Goal: Task Accomplishment & Management: Use online tool/utility

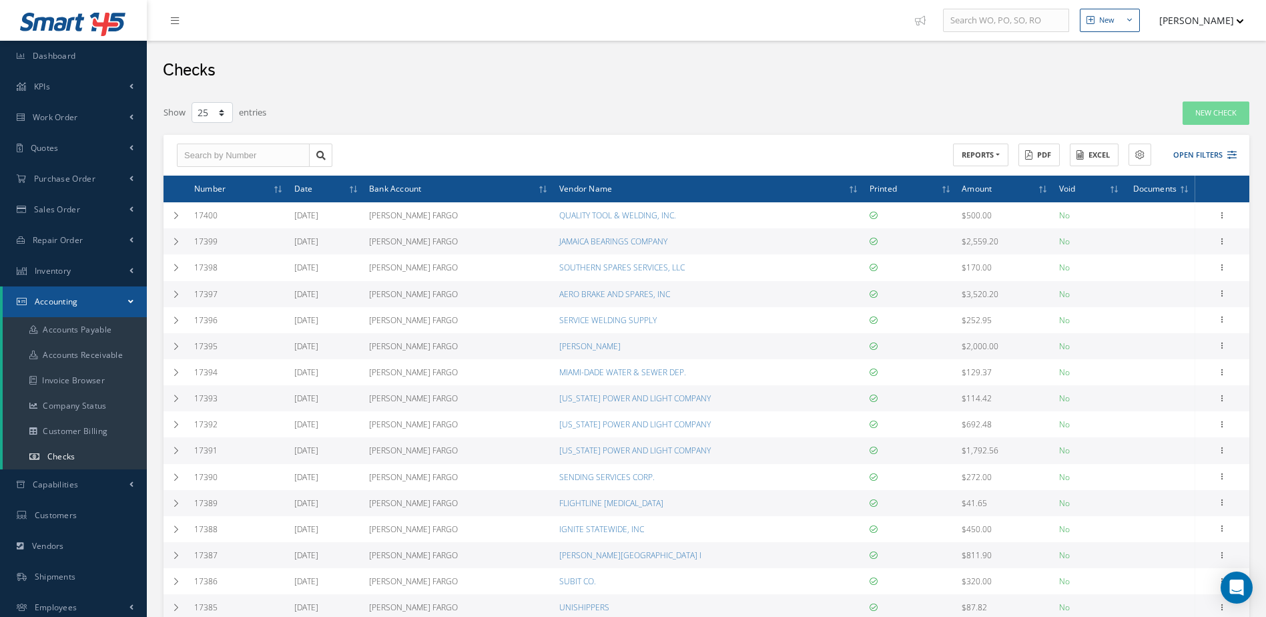
select select "25"
click at [87, 266] on link "Inventory" at bounding box center [73, 271] width 147 height 31
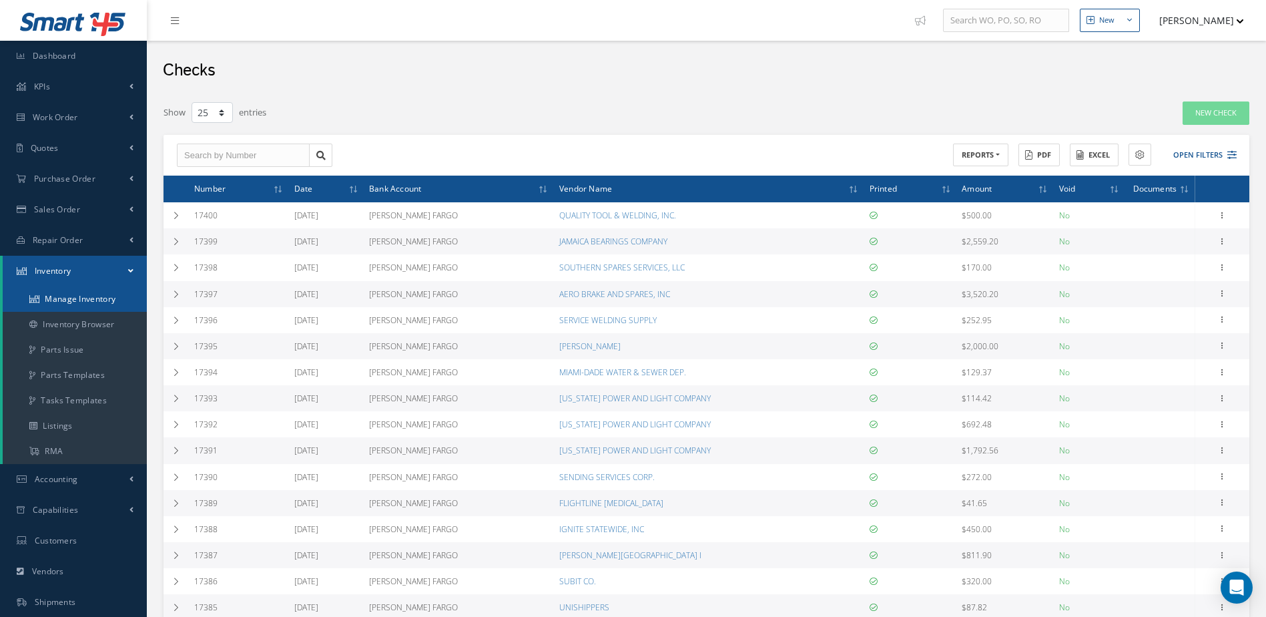
click at [89, 294] on link "Manage Inventory" at bounding box center [75, 298] width 144 height 25
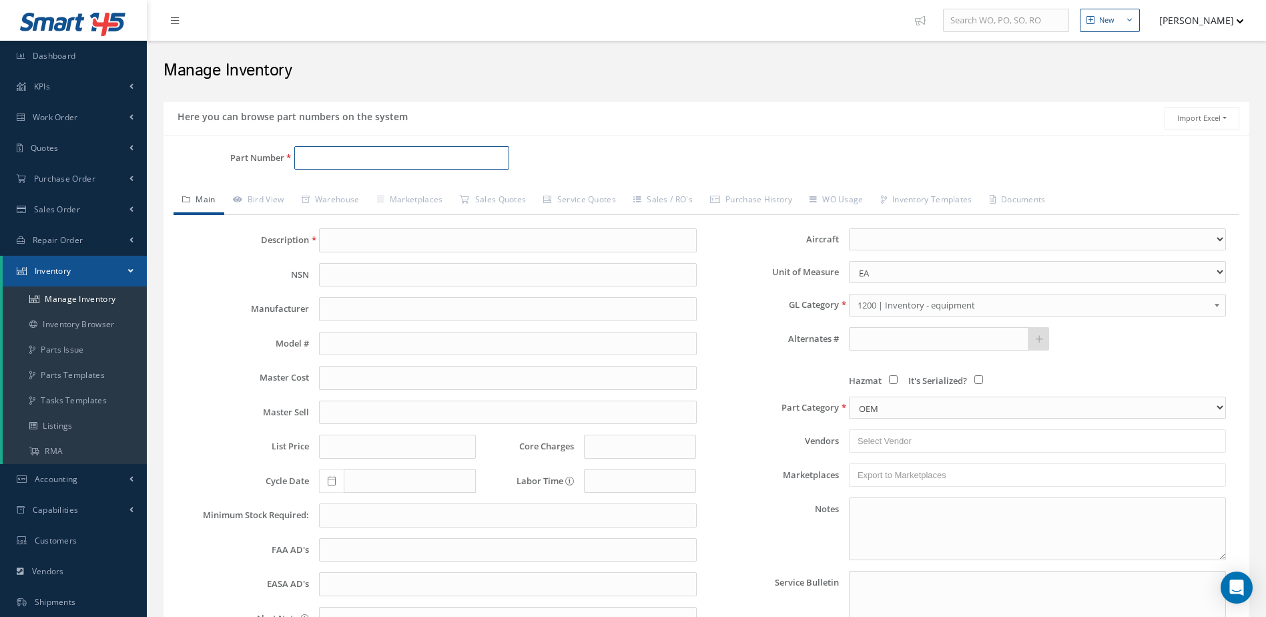
click at [357, 151] on input "Part Number" at bounding box center [402, 158] width 216 height 24
type input "2-1502-3"
click at [434, 194] on span "BRAKE ASSEMBLY" at bounding box center [518, 193] width 200 height 14
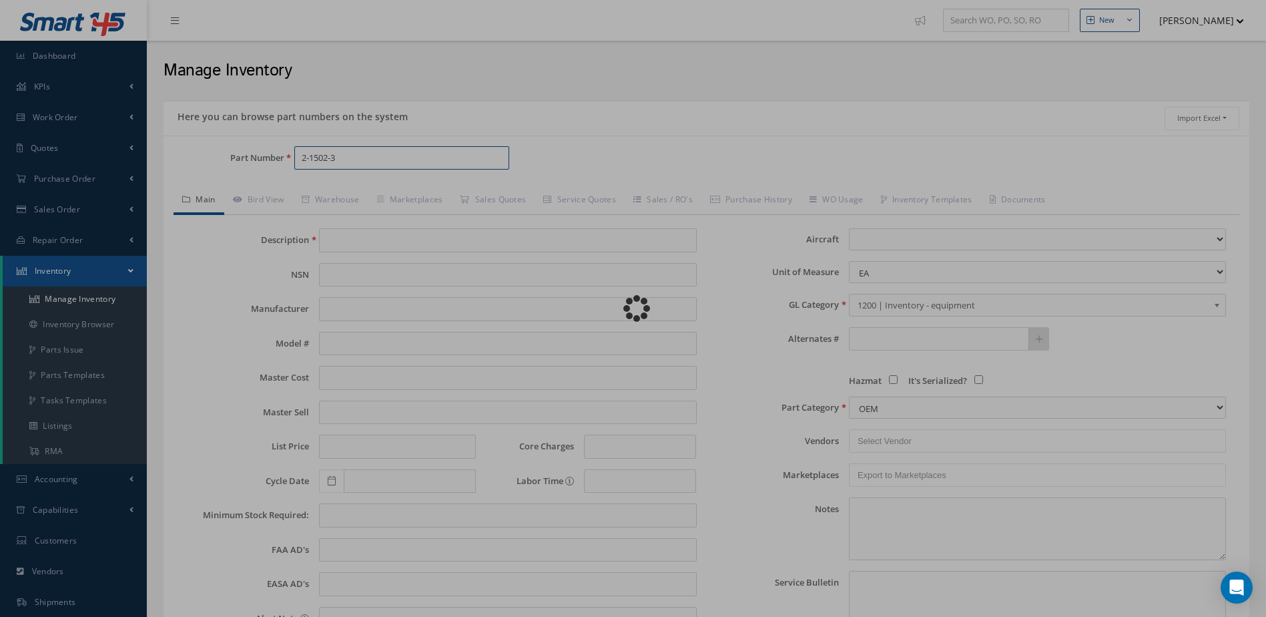
type input "BRAKE ASSEMBLY"
type input "[PERSON_NAME]"
type input "CITATION 550"
type input "10000.00"
type input "14000.00"
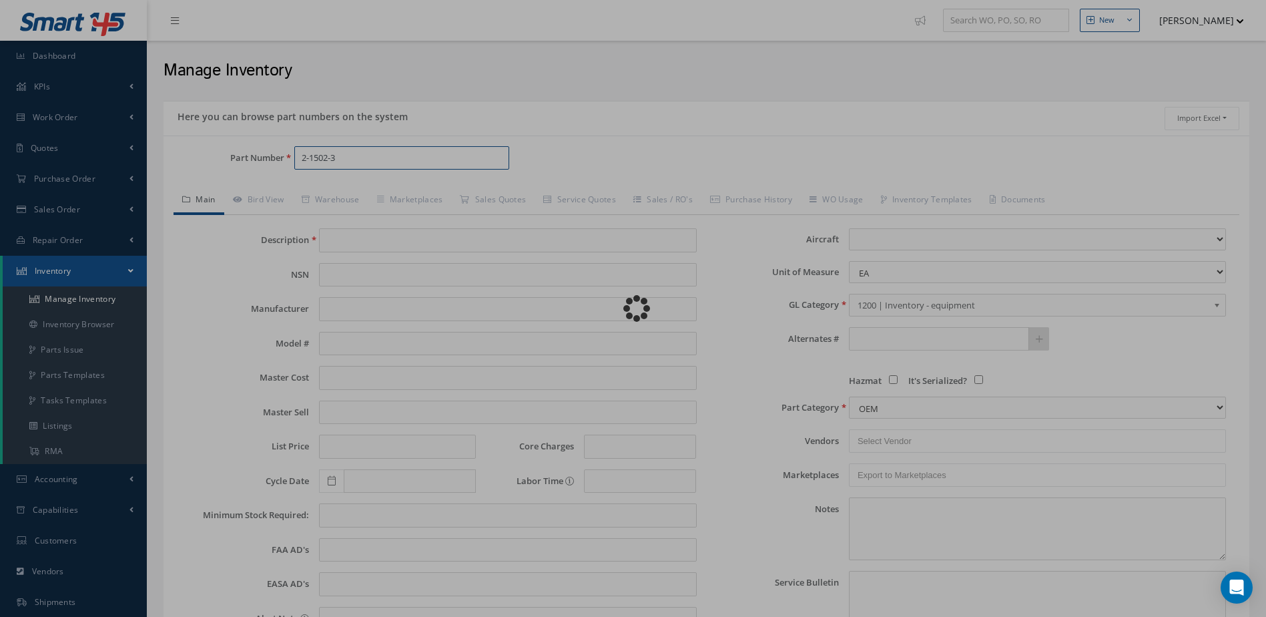
type input "0.00"
type input "14000.00"
select select "17"
type textarea "[DATE]: STD OH $9,795.00 STD OH EX $10,000.00 CORE VALUE $14,00.00 MANUFACTURE …"
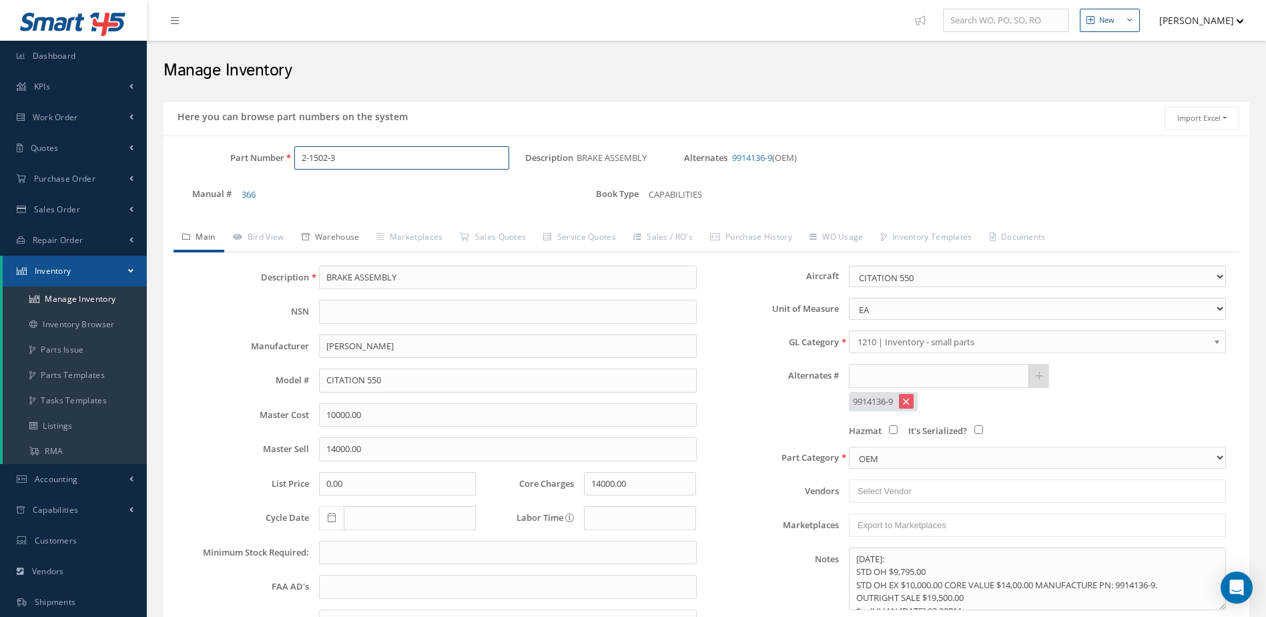
type input "2-1502-3"
click at [350, 234] on link "Warehouse" at bounding box center [330, 238] width 75 height 28
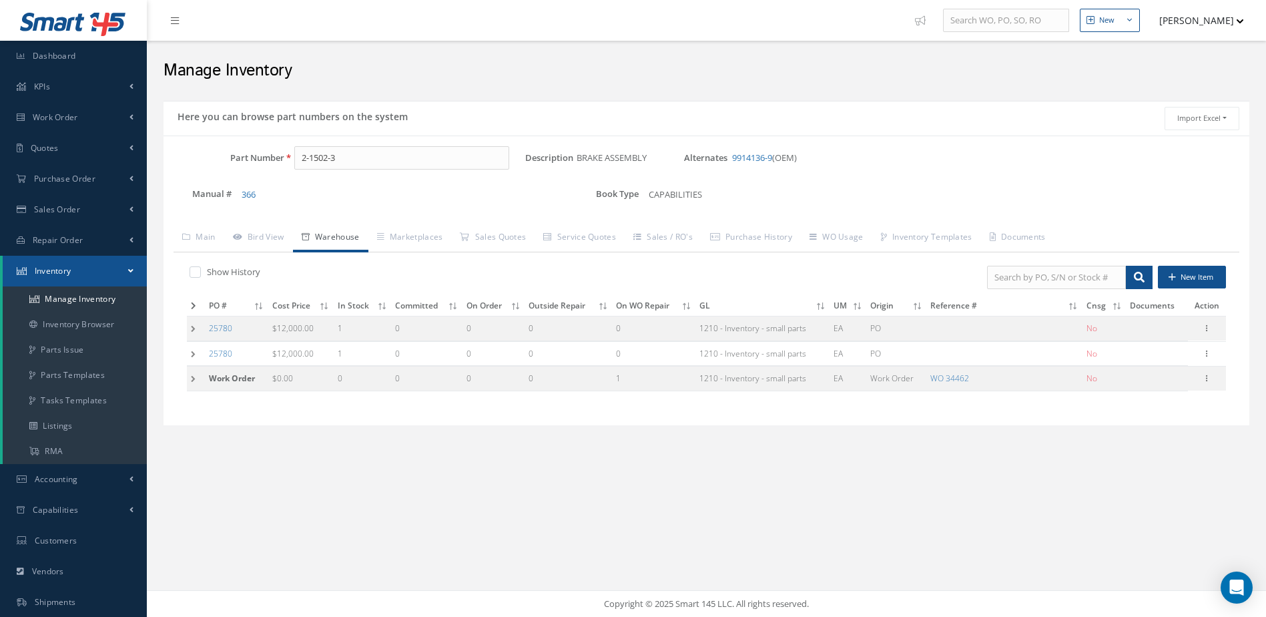
click at [190, 304] on td at bounding box center [196, 306] width 18 height 21
click at [193, 304] on icon at bounding box center [193, 306] width 5 height 8
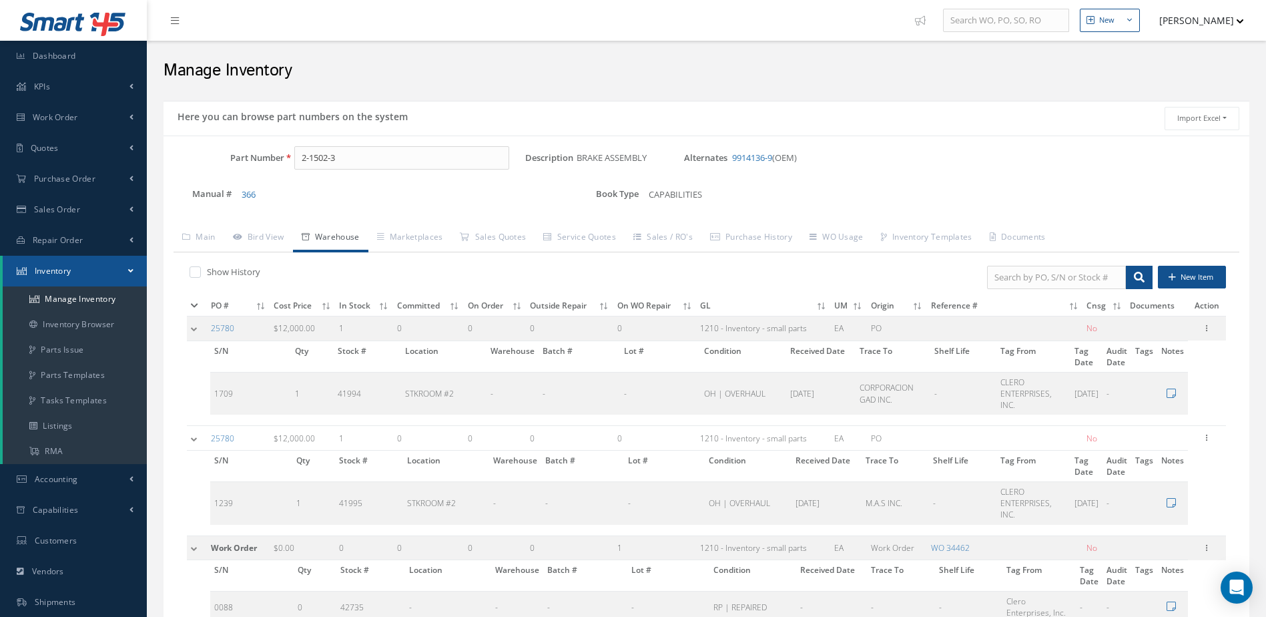
click at [193, 304] on icon at bounding box center [194, 306] width 7 height 8
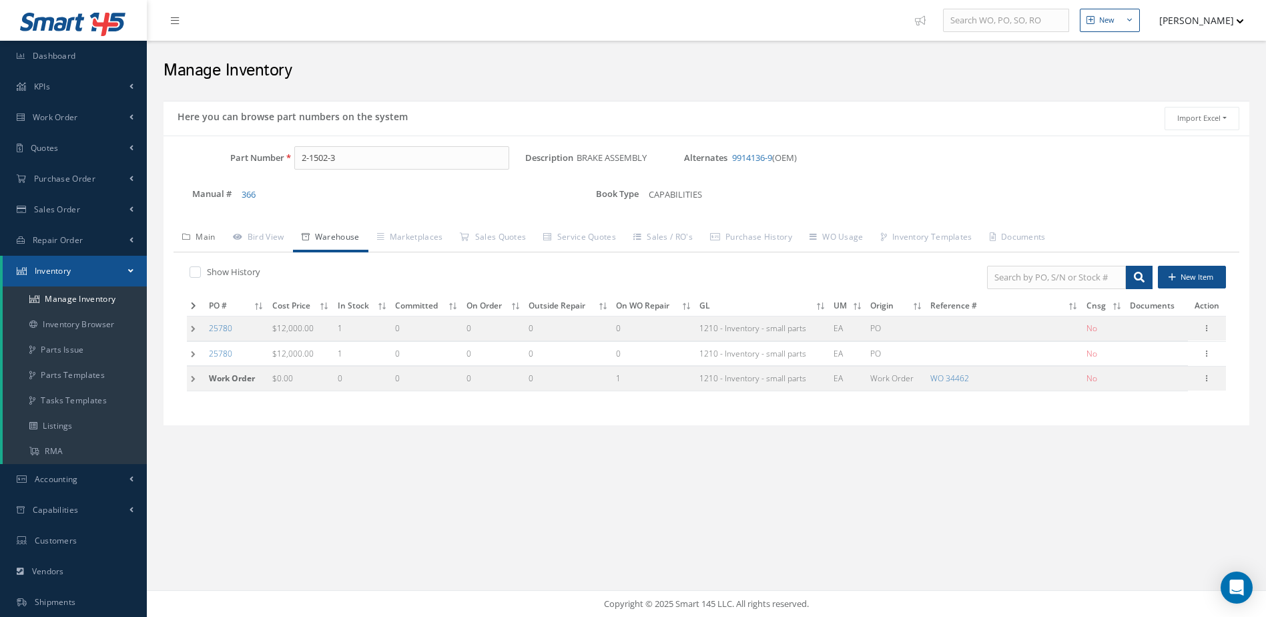
click at [206, 237] on link "Main" at bounding box center [198, 238] width 51 height 28
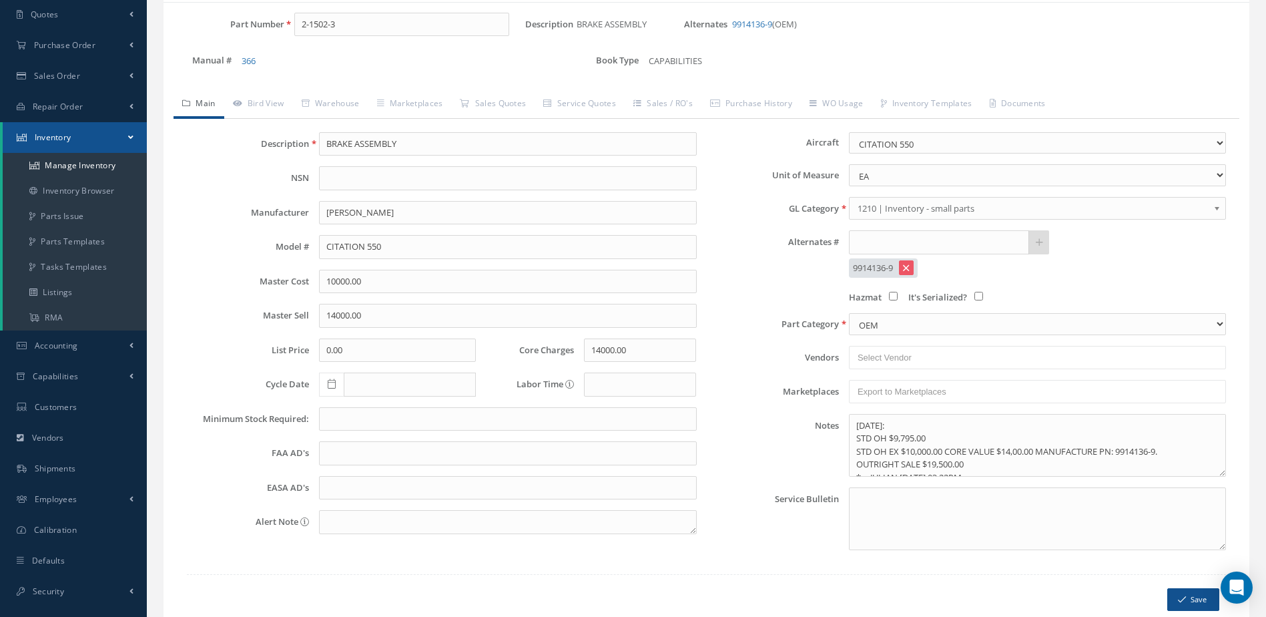
scroll to position [13, 0]
